Goal: Communication & Community: Answer question/provide support

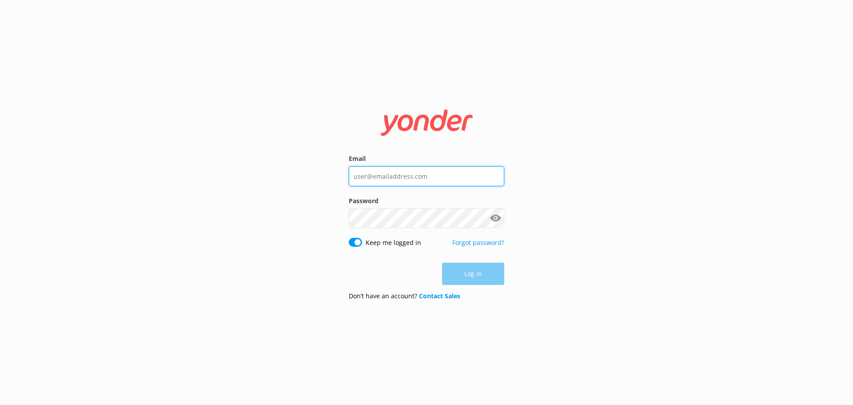
type input "[EMAIL_ADDRESS][DOMAIN_NAME]"
click at [460, 269] on div "Log in" at bounding box center [426, 273] width 155 height 22
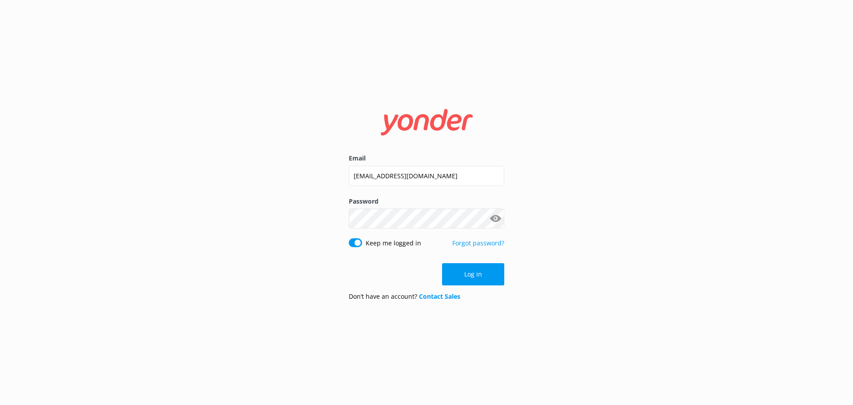
drag, startPoint x: 0, startPoint y: 0, endPoint x: 461, endPoint y: 269, distance: 533.4
click at [461, 269] on button "Log in" at bounding box center [473, 274] width 62 height 22
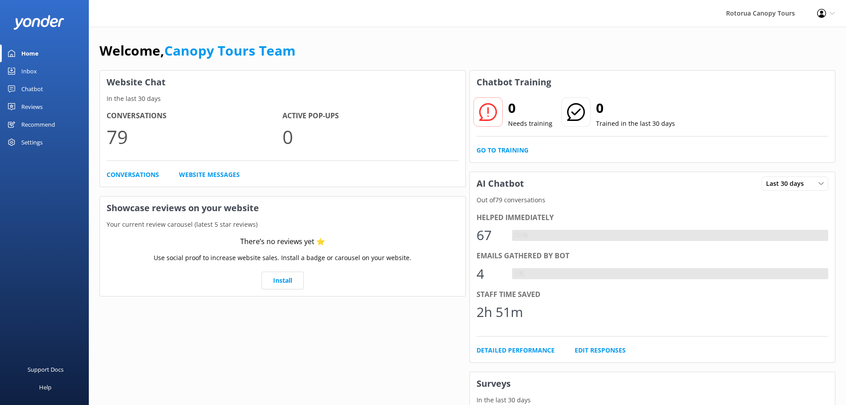
click at [29, 75] on div "Inbox" at bounding box center [29, 71] width 16 height 18
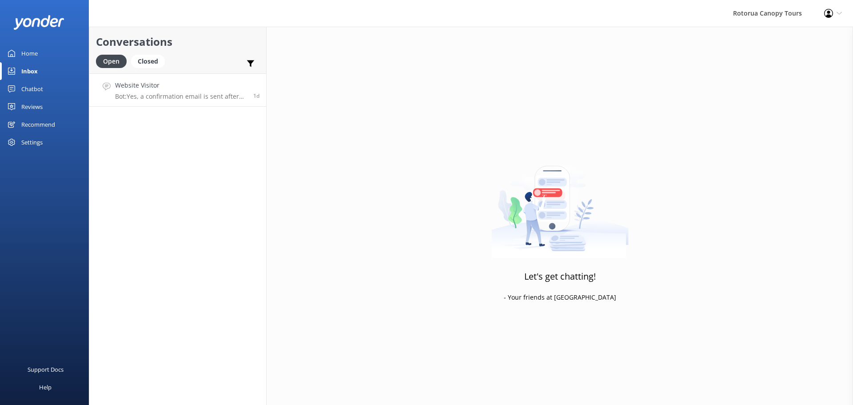
click at [155, 96] on p "Bot: Yes, a confirmation email is sent after booking. If you need to check the …" at bounding box center [180, 96] width 131 height 8
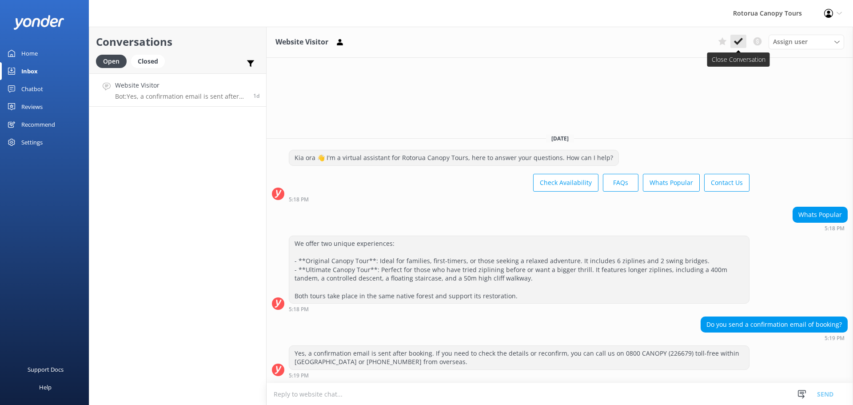
click at [738, 45] on icon at bounding box center [738, 41] width 9 height 9
